Goal: Find contact information: Find contact information

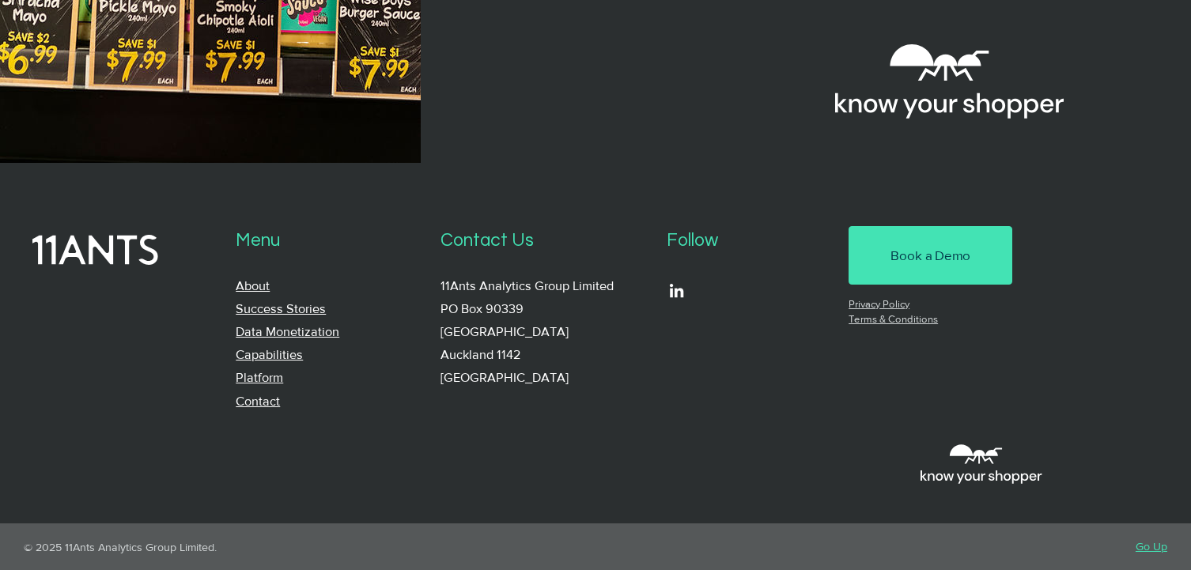
click at [271, 396] on link "Contact" at bounding box center [258, 401] width 44 height 13
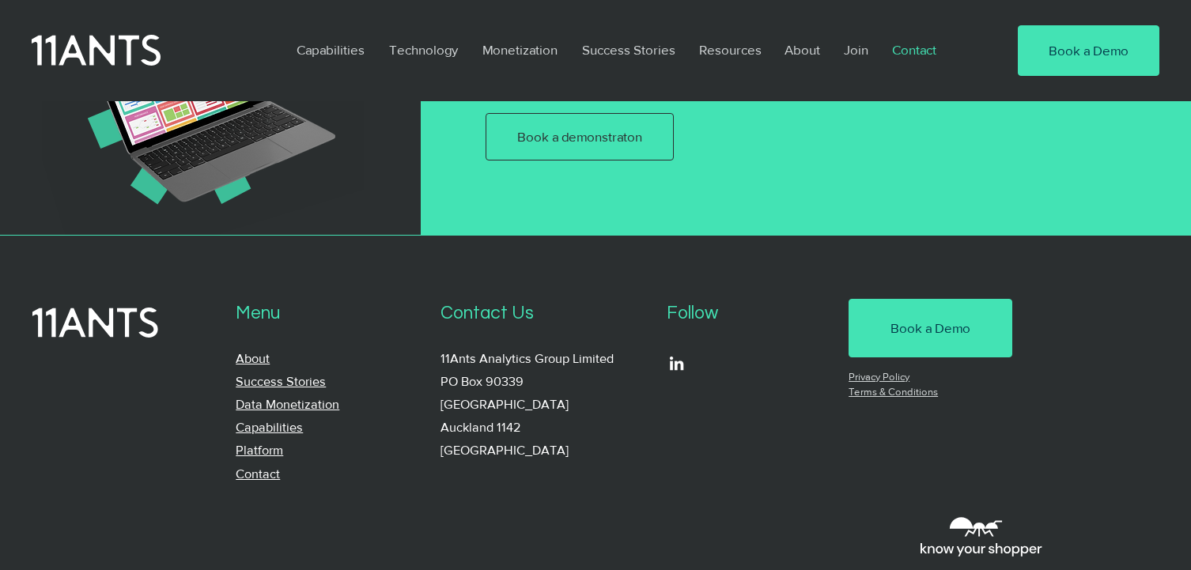
scroll to position [1315, 0]
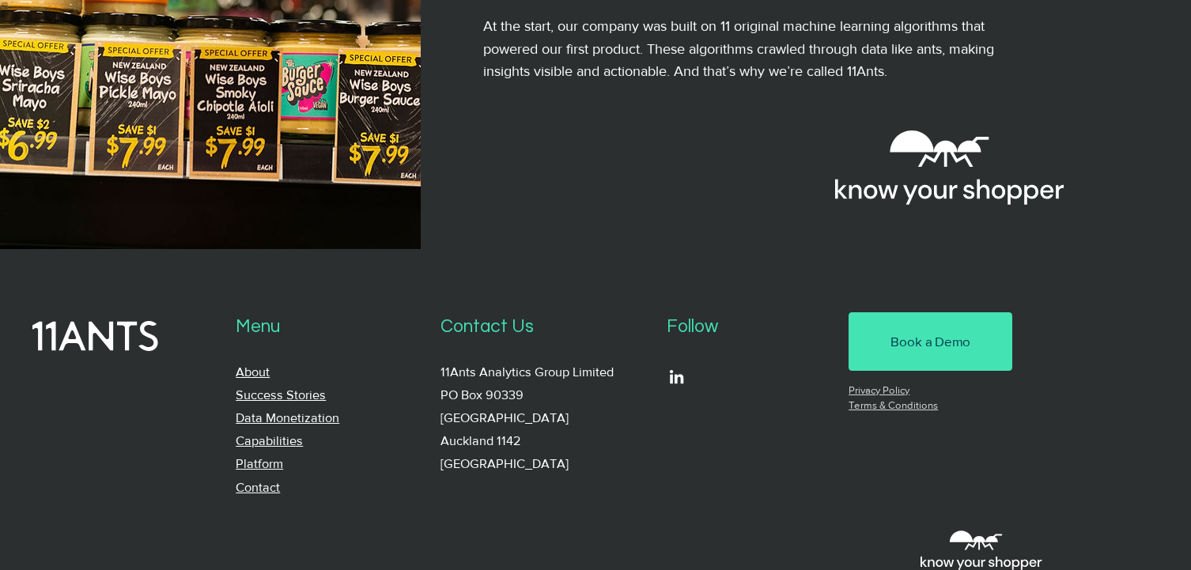
scroll to position [1596, 0]
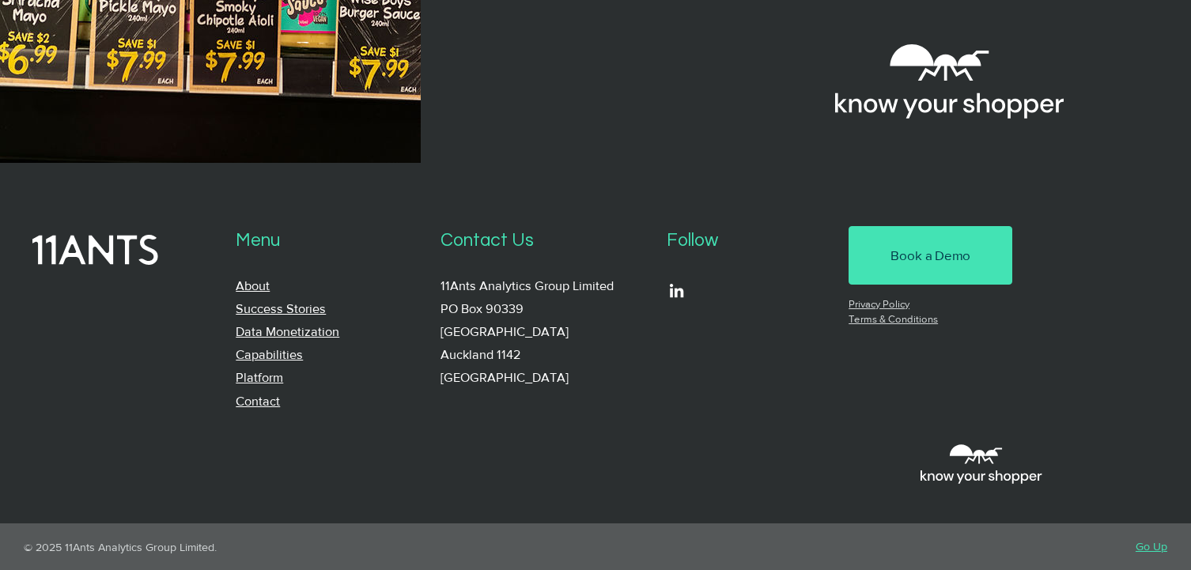
click at [265, 372] on link "Platform" at bounding box center [259, 377] width 47 height 13
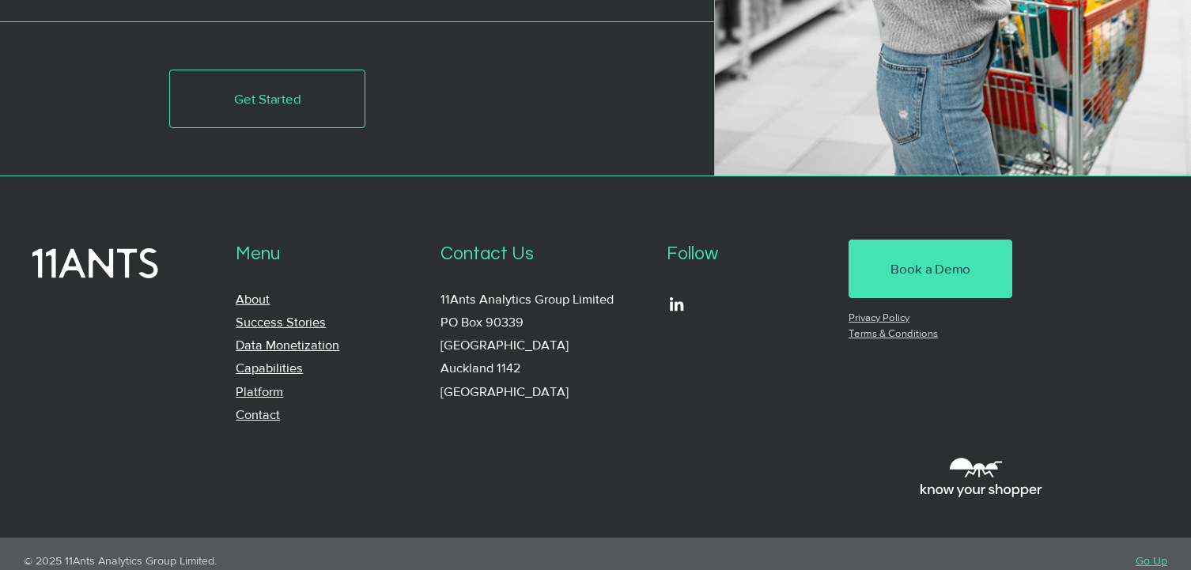
scroll to position [4787, 0]
